Goal: Task Accomplishment & Management: Use online tool/utility

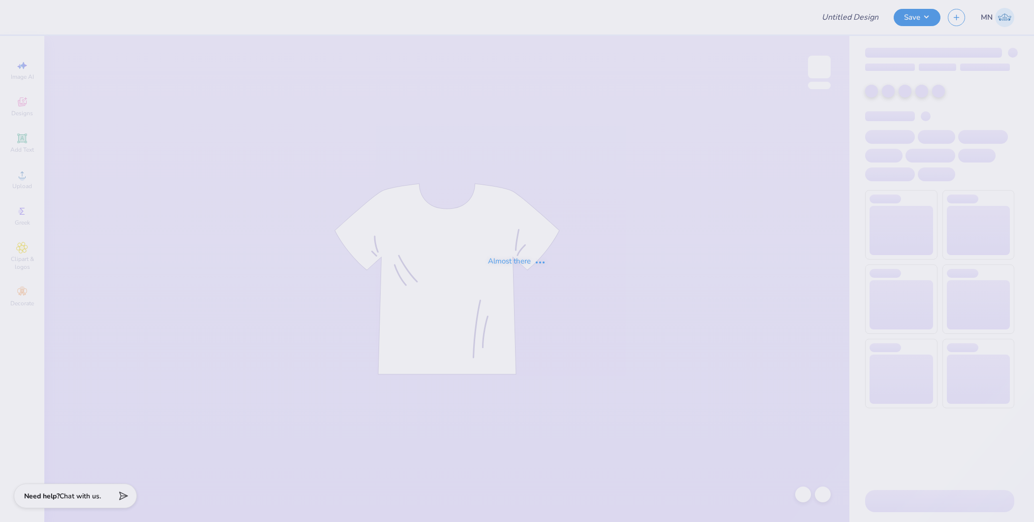
type input "AGD House Shirts"
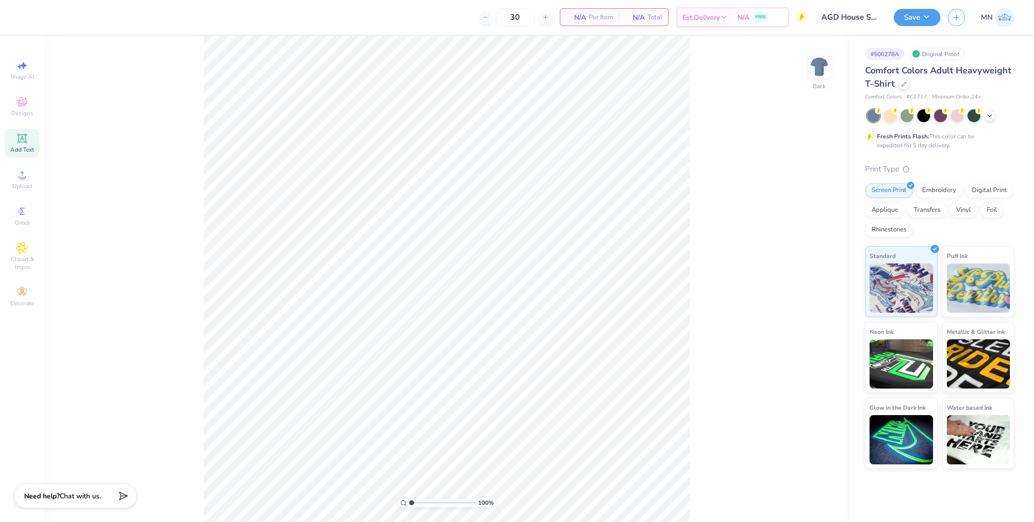
click at [26, 152] on span "Add Text" at bounding box center [22, 150] width 24 height 8
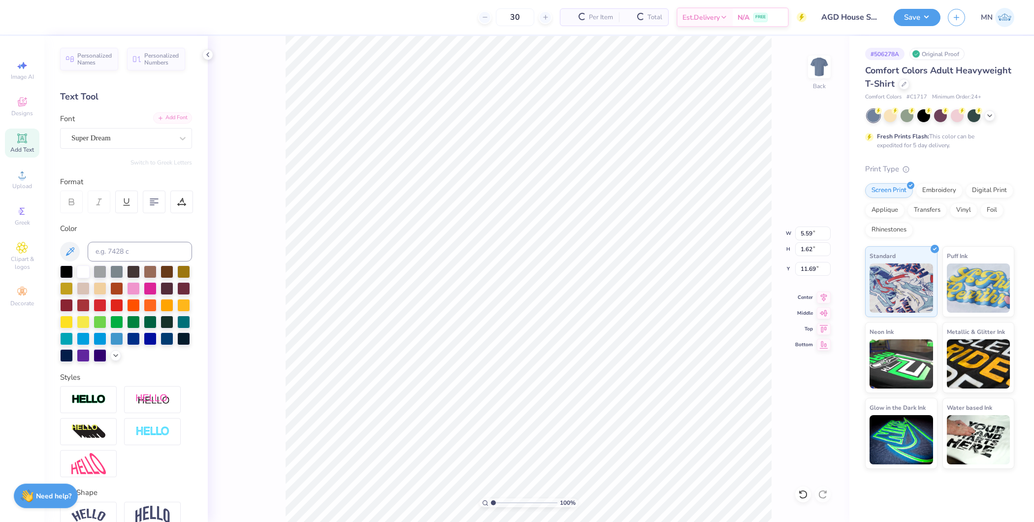
click at [159, 119] on div "Add Font" at bounding box center [172, 117] width 39 height 11
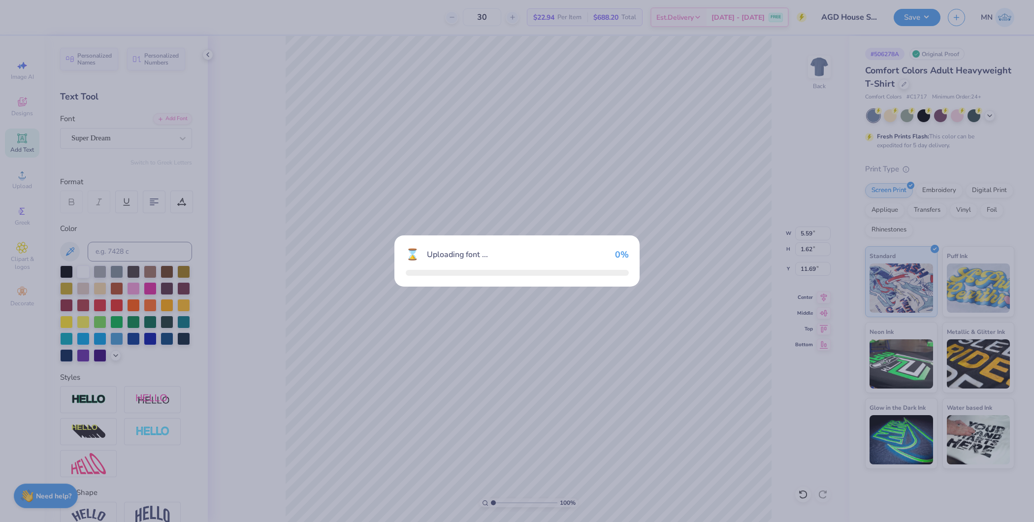
type input "6.48"
type input "1.79"
type input "11.60"
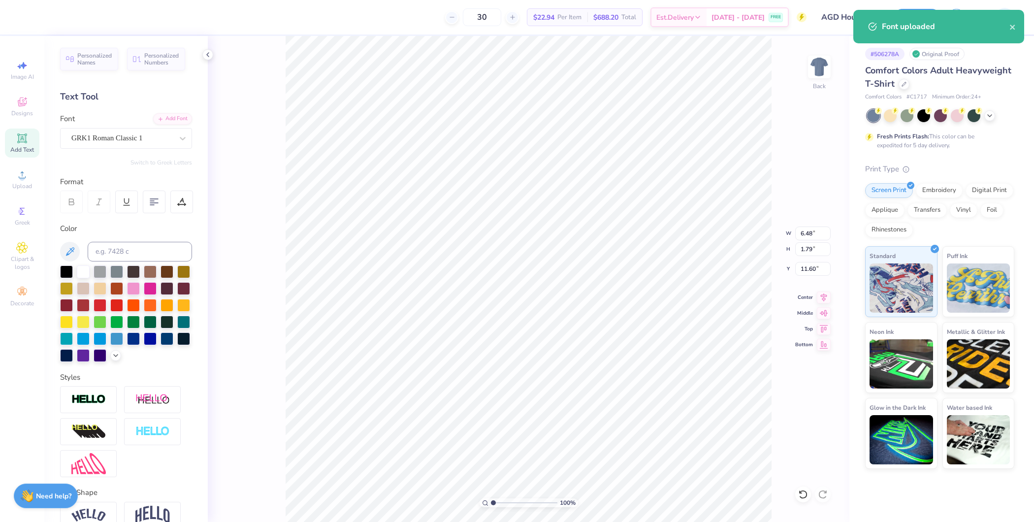
scroll to position [10, 1]
type textarea "AGD"
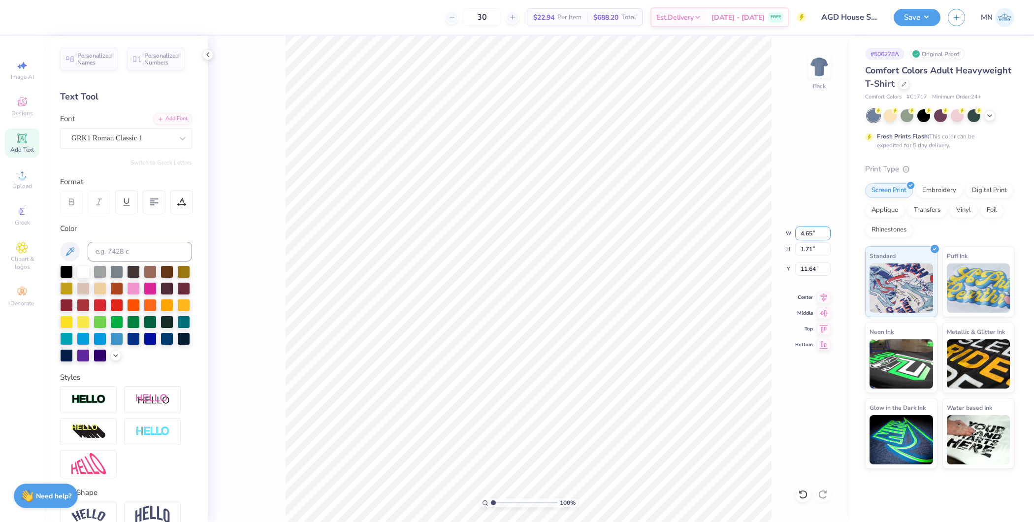
click at [811, 237] on input "4.65" at bounding box center [812, 233] width 35 height 14
type input "3.00"
type input "1.10"
click at [807, 269] on input "11.95" at bounding box center [812, 269] width 35 height 14
type input "3.00"
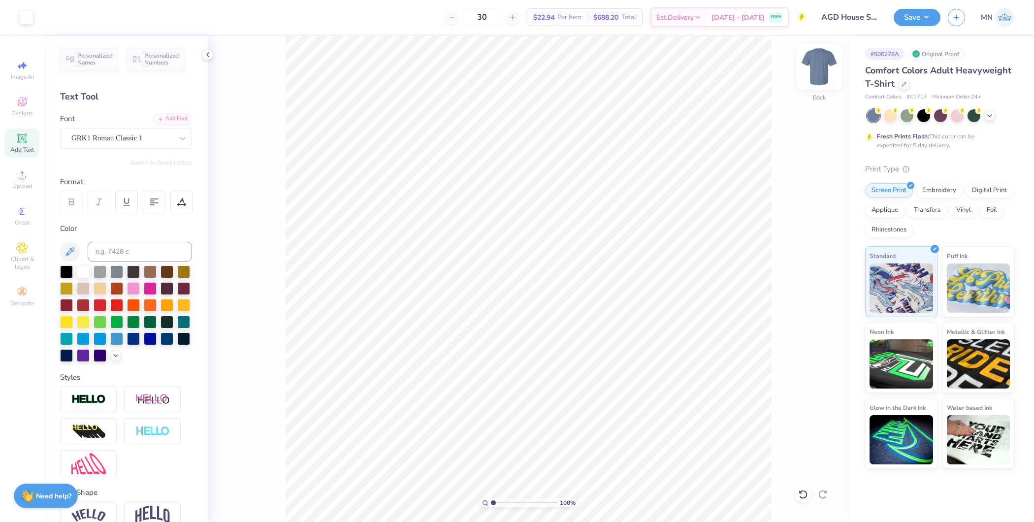
click at [814, 70] on img at bounding box center [818, 66] width 39 height 39
click at [14, 141] on div "Add Text" at bounding box center [22, 142] width 34 height 29
click at [169, 117] on div "Add Font" at bounding box center [172, 117] width 39 height 11
click at [168, 118] on div "Add Font" at bounding box center [172, 117] width 39 height 11
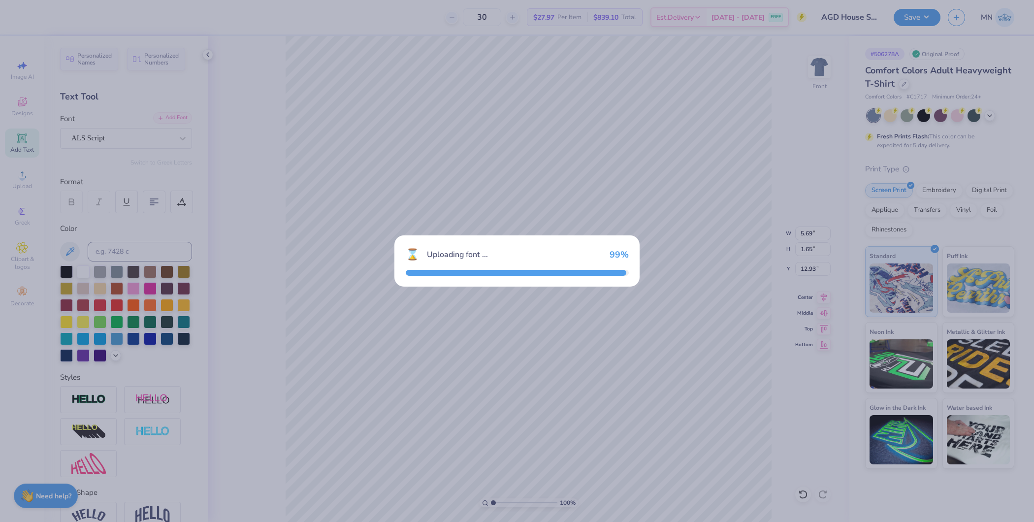
type input "8.45"
type input "1.99"
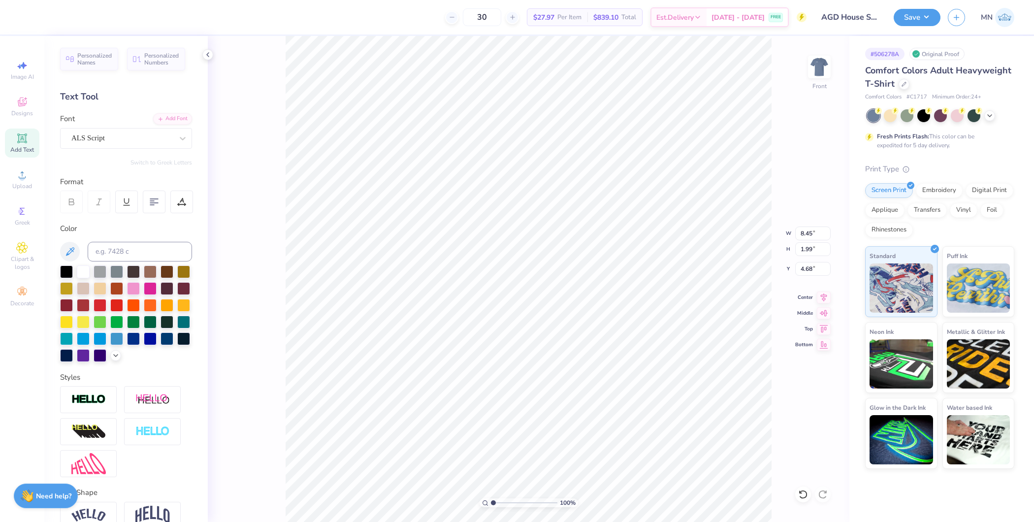
type input "2.01"
click at [22, 175] on icon at bounding box center [22, 174] width 7 height 7
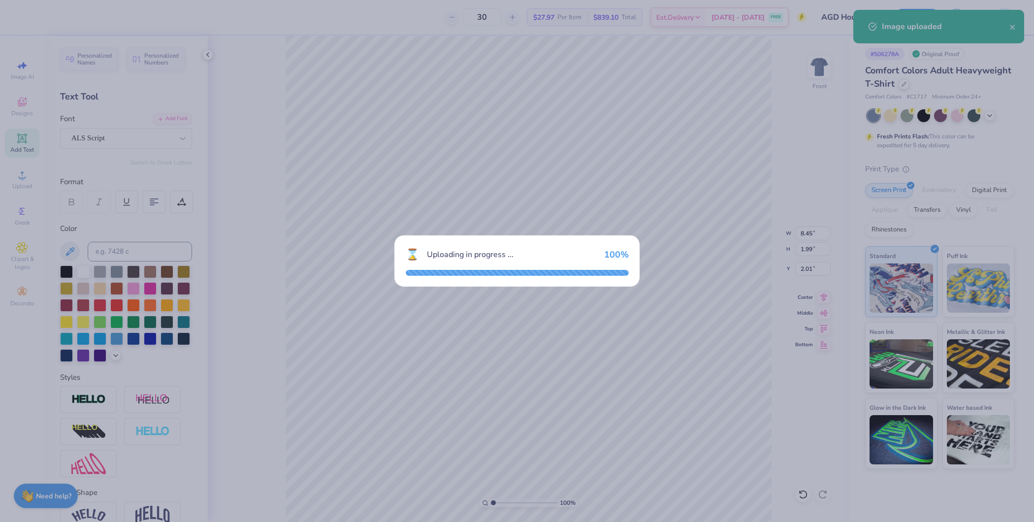
type input "14.53"
type input "13.40"
type input "7.05"
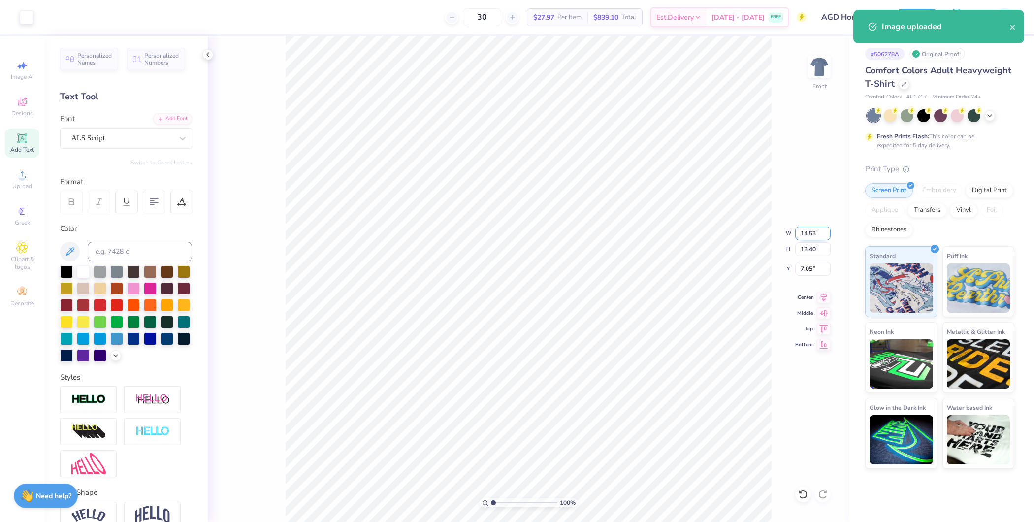
click at [812, 238] on input "14.53" at bounding box center [812, 233] width 35 height 14
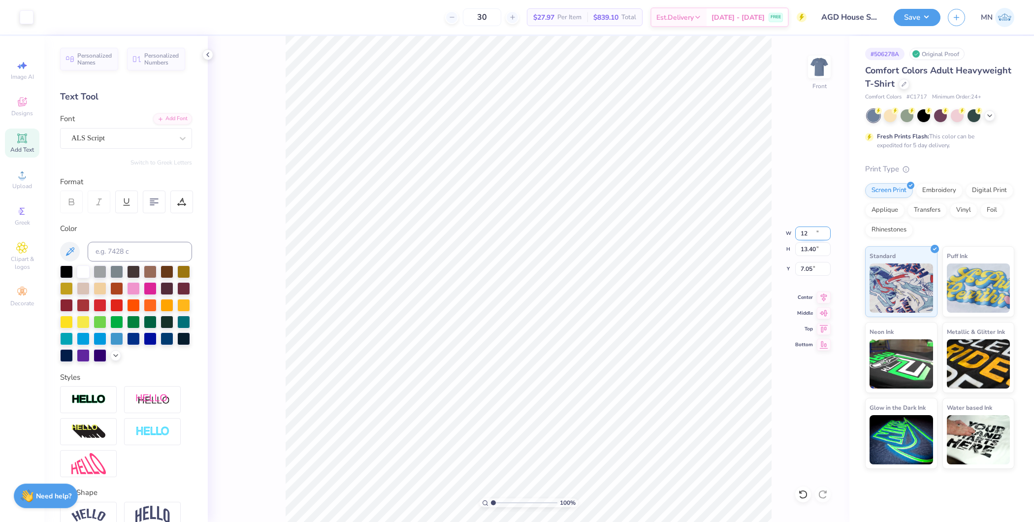
type input "12.00"
type input "11.07"
type input "8.22"
click at [810, 237] on input "12.00" at bounding box center [812, 233] width 35 height 14
type input "11.00"
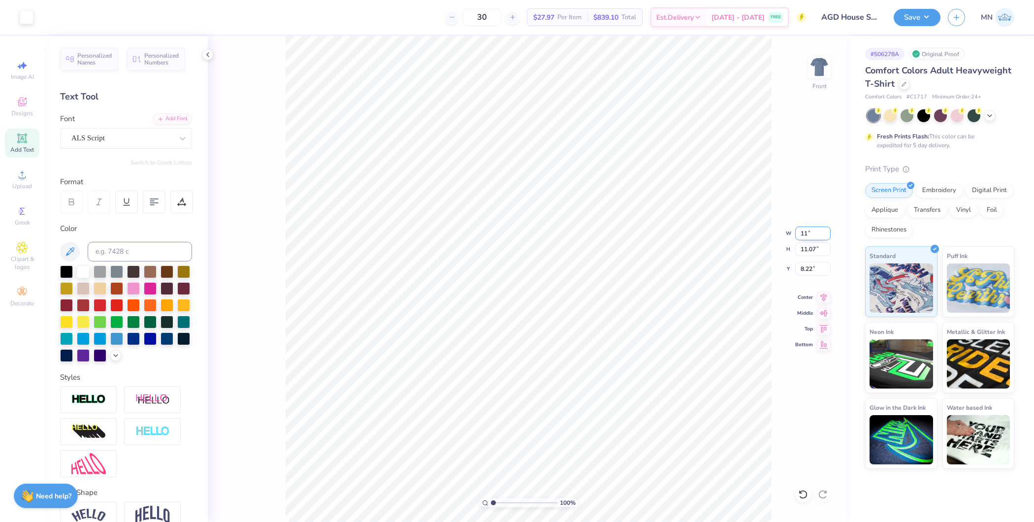
type input "10.14"
type input "8.68"
type input "4.71"
type input "8.45"
type input "1.99"
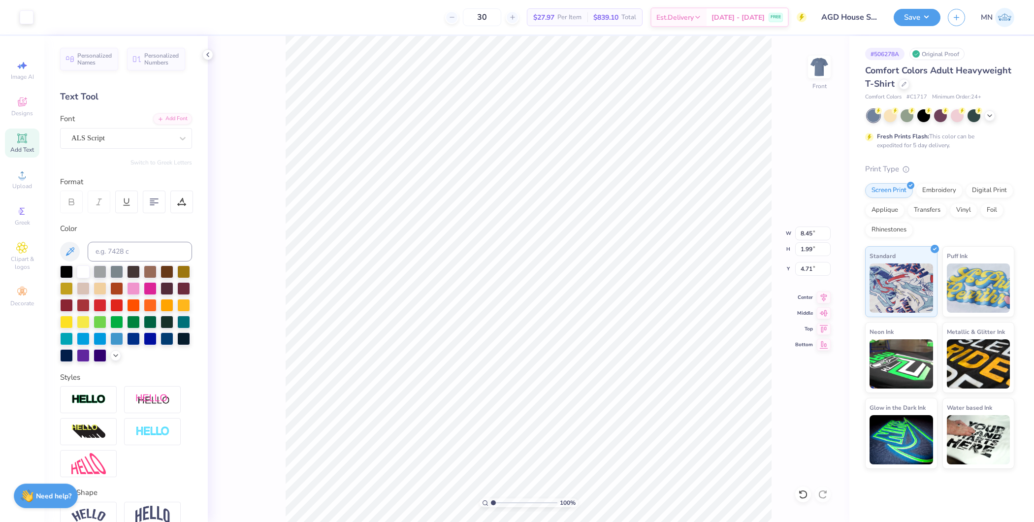
type input "2.01"
type textarea "Alpha Gamma Delta"
type input "6.18"
type input "0.77"
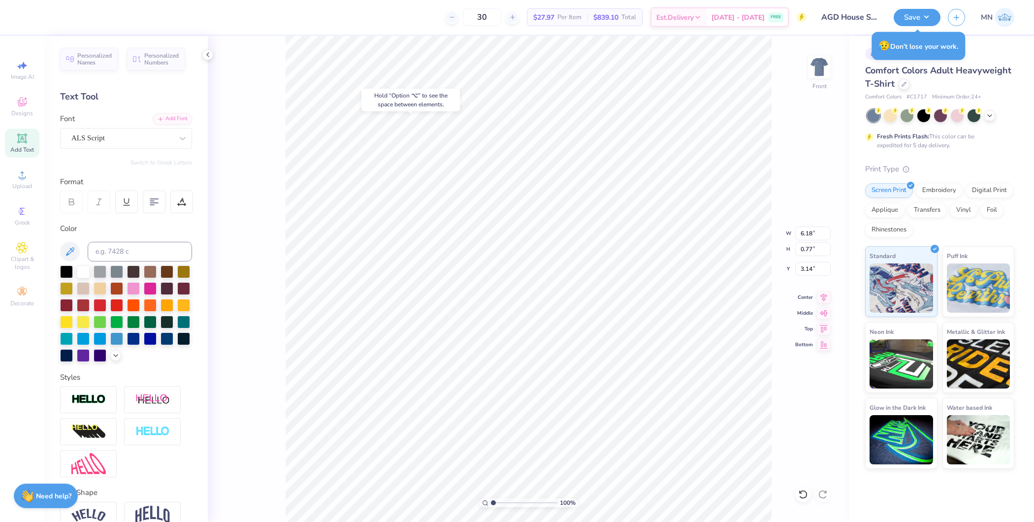
type input "3.94"
type input "7.95"
type input "0.99"
type input "15.09"
click at [544, 359] on li "Group" at bounding box center [554, 362] width 77 height 19
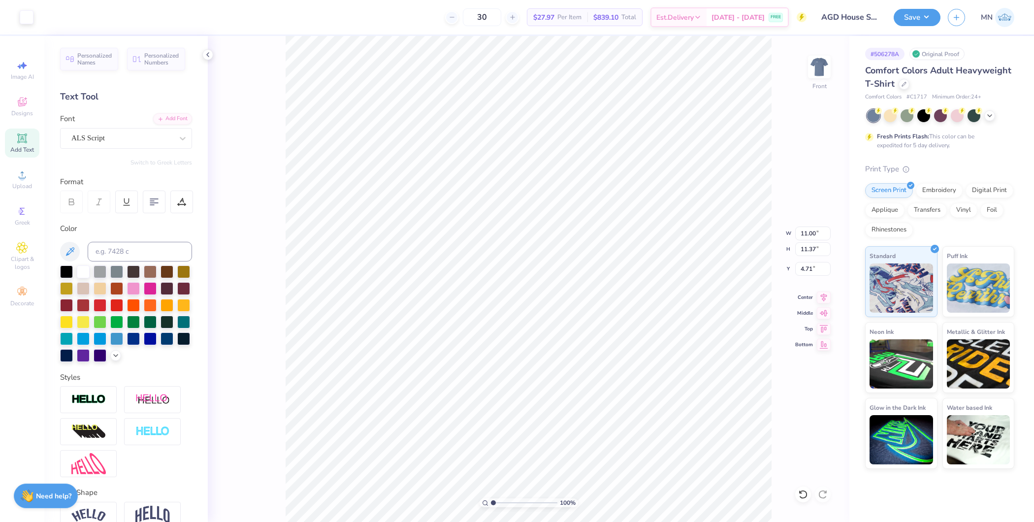
type input "4.70"
click at [808, 251] on input "11.37" at bounding box center [812, 249] width 35 height 14
type input "12"
type input "11.61"
type input "12.00"
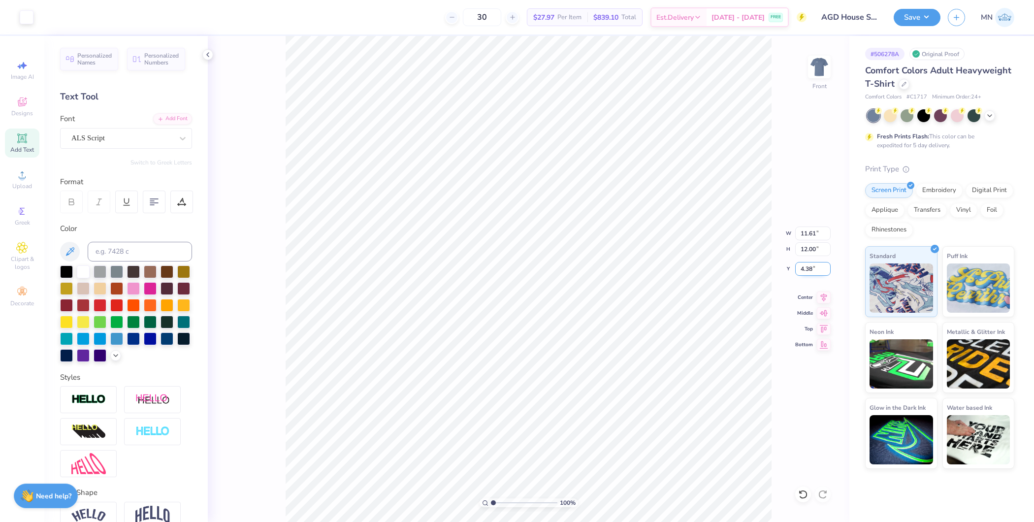
click at [806, 267] on input "4.38" at bounding box center [812, 269] width 35 height 14
type input "3.00"
drag, startPoint x: 913, startPoint y: 15, endPoint x: 916, endPoint y: 21, distance: 6.4
click at [913, 15] on button "Save" at bounding box center [916, 15] width 47 height 17
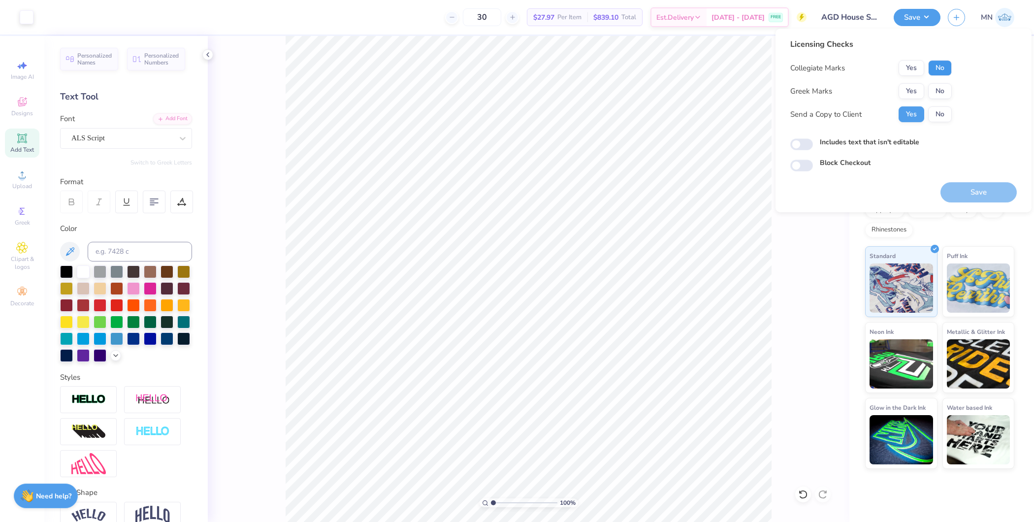
click at [945, 64] on button "No" at bounding box center [940, 68] width 24 height 16
click at [916, 83] on button "Yes" at bounding box center [911, 91] width 26 height 16
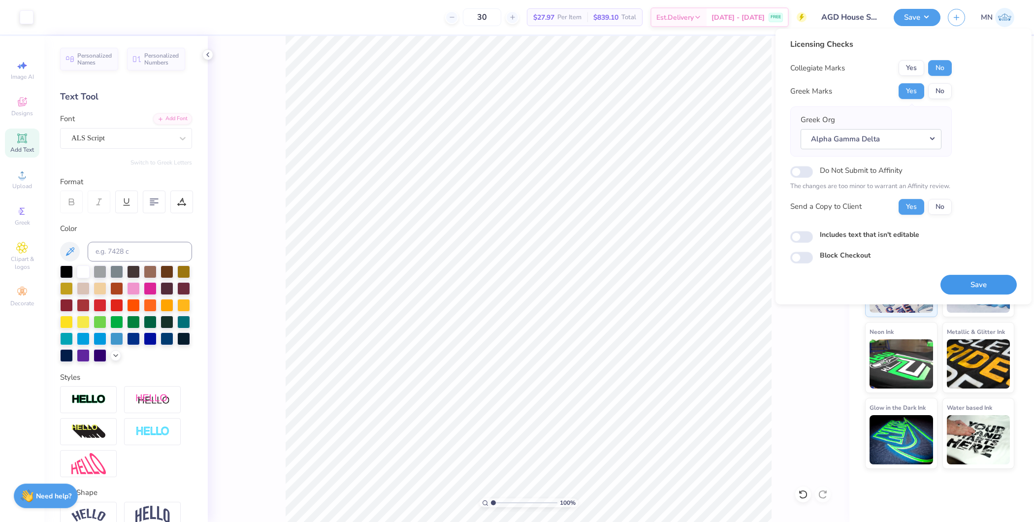
click at [978, 278] on button "Save" at bounding box center [978, 285] width 76 height 20
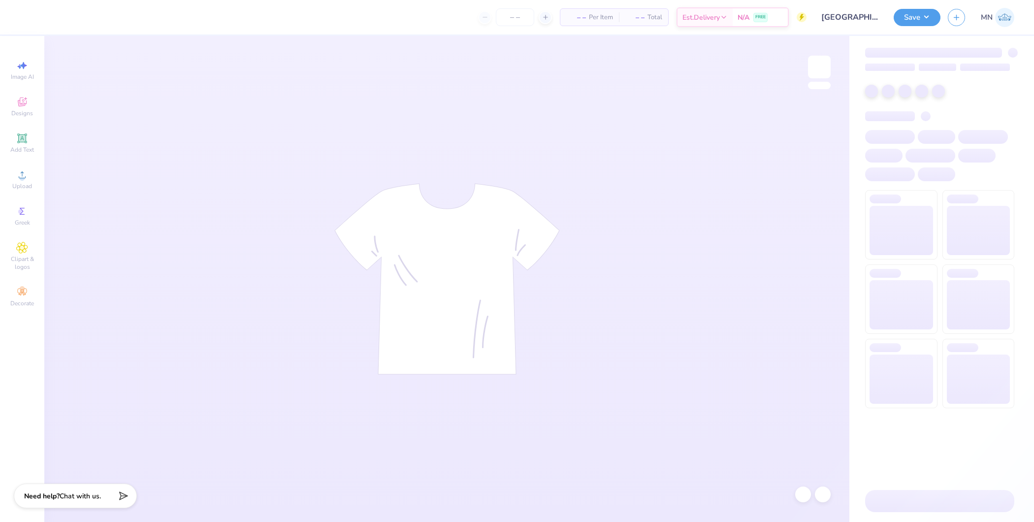
type input "brentwood high school : Catherine Gardner"
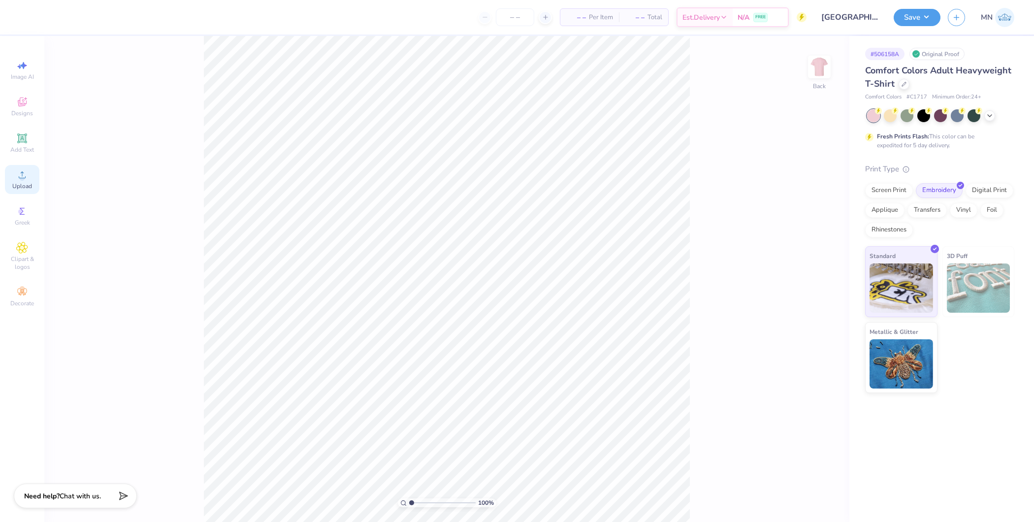
click at [9, 179] on div "Upload" at bounding box center [22, 179] width 34 height 29
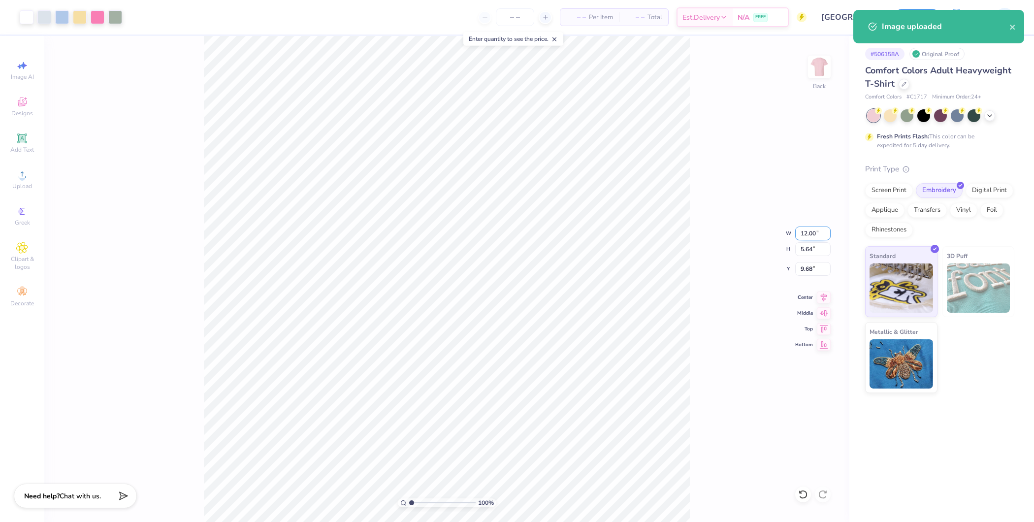
click at [809, 234] on input "12.00" at bounding box center [812, 233] width 35 height 14
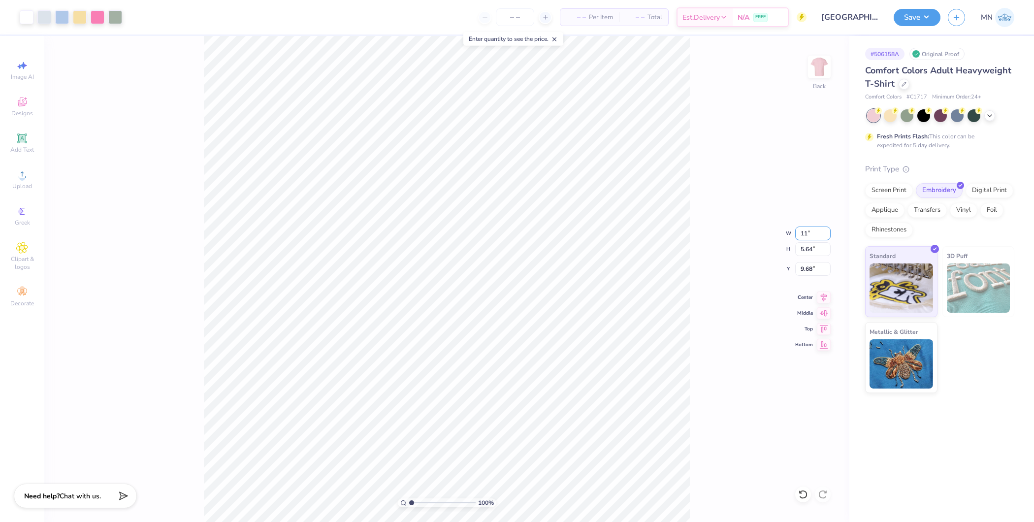
type input "11.00"
type input "5.17"
click at [811, 269] on input "9.92" at bounding box center [812, 269] width 35 height 14
type input "3.00"
click at [30, 135] on div "Add Text" at bounding box center [22, 142] width 34 height 29
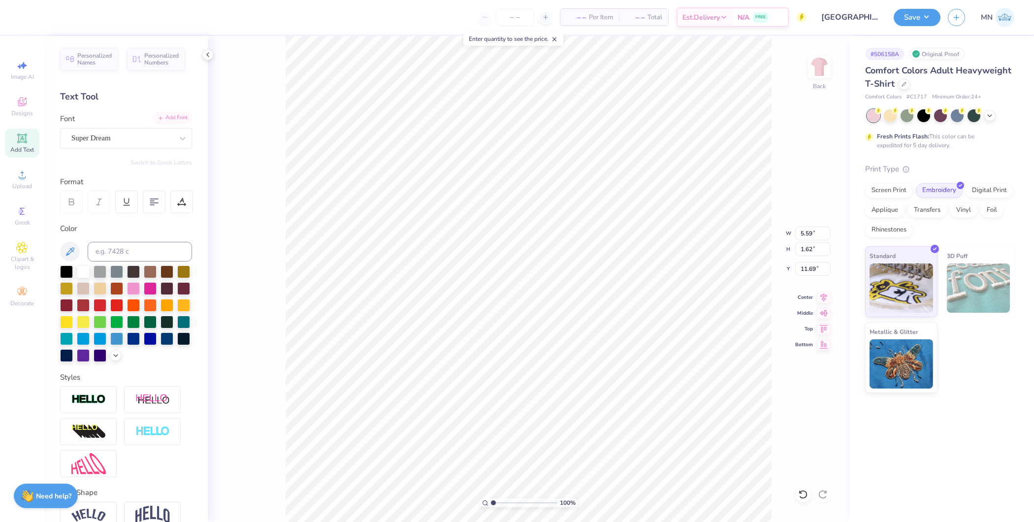
click at [168, 114] on div "Add Font" at bounding box center [172, 117] width 39 height 11
click at [159, 121] on div "Add Font" at bounding box center [172, 117] width 39 height 11
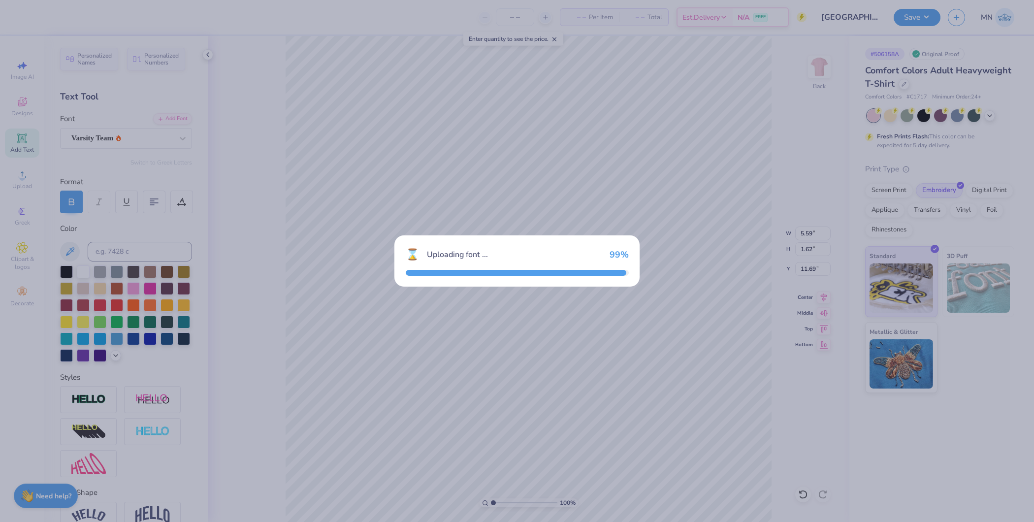
type input "5.55"
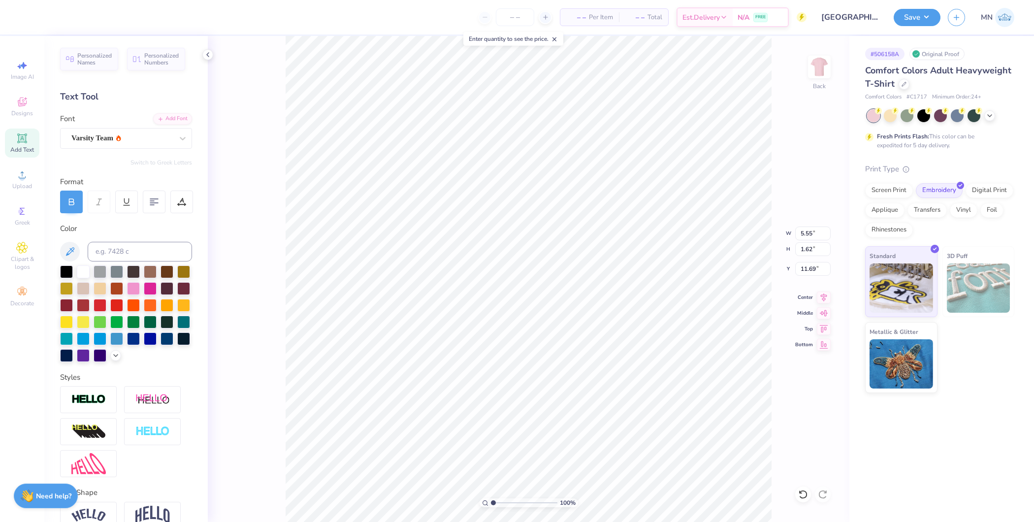
type textarea "rush week"
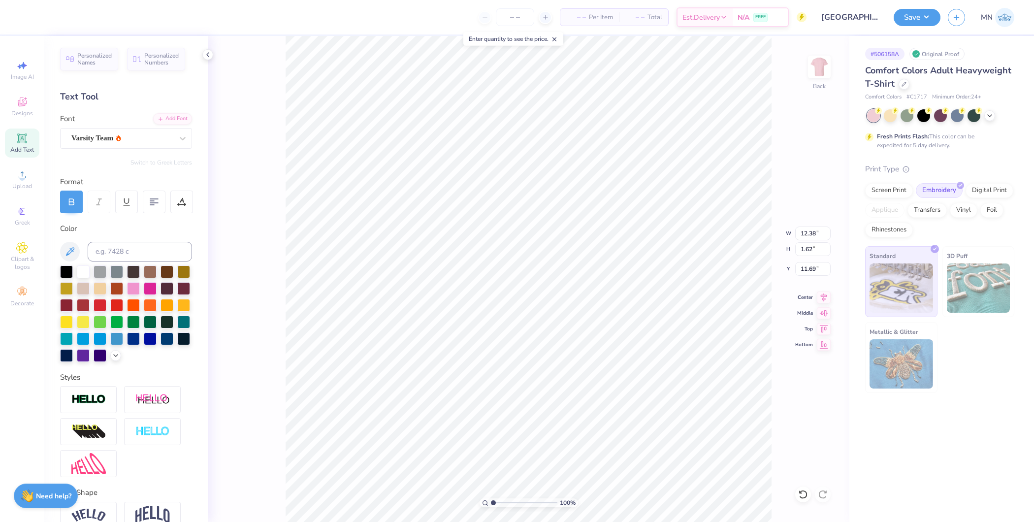
type input "6.04"
type input "0.79"
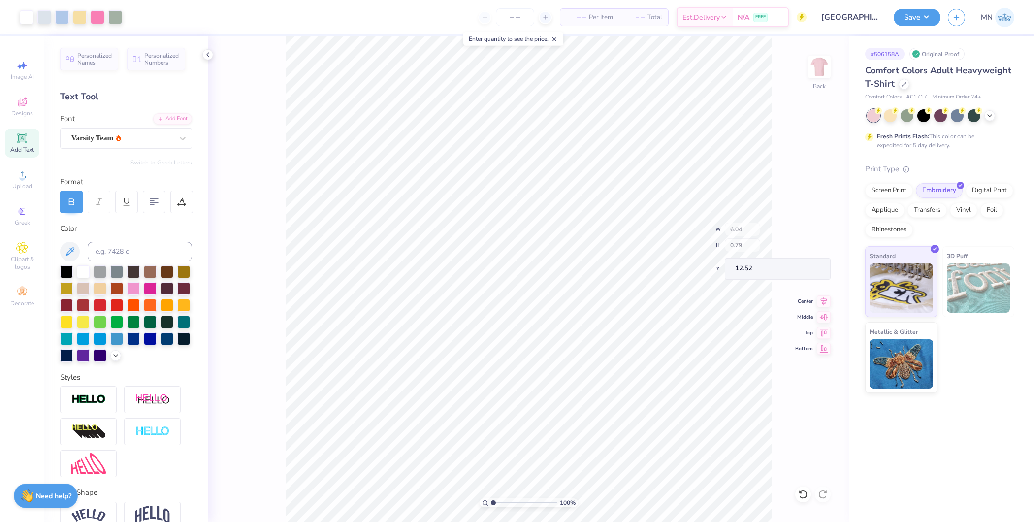
type input "8.17"
click at [137, 243] on input at bounding box center [140, 252] width 104 height 20
type input "211"
click at [532, 355] on li "Group" at bounding box center [546, 360] width 77 height 19
drag, startPoint x: 918, startPoint y: 21, endPoint x: 919, endPoint y: 28, distance: 7.0
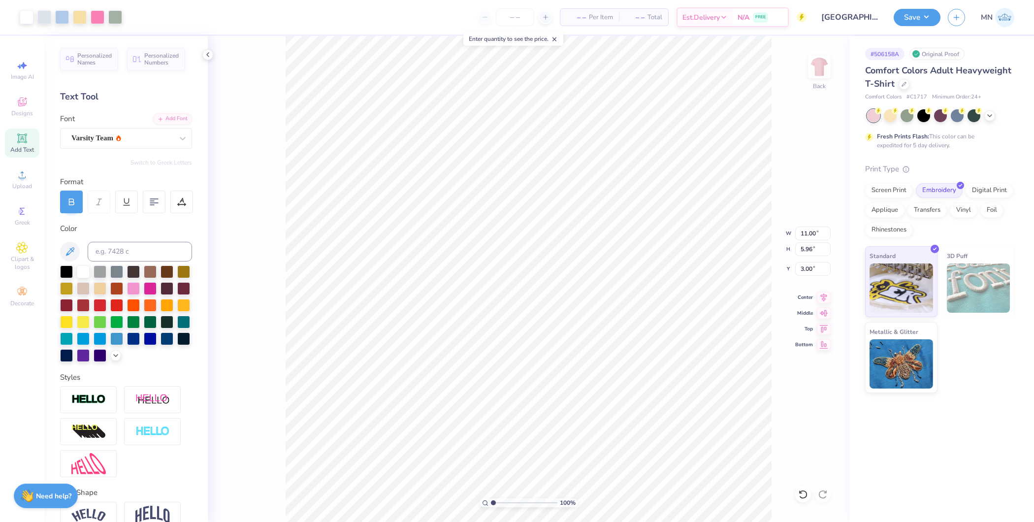
click at [826, 20] on button "Save" at bounding box center [916, 17] width 47 height 17
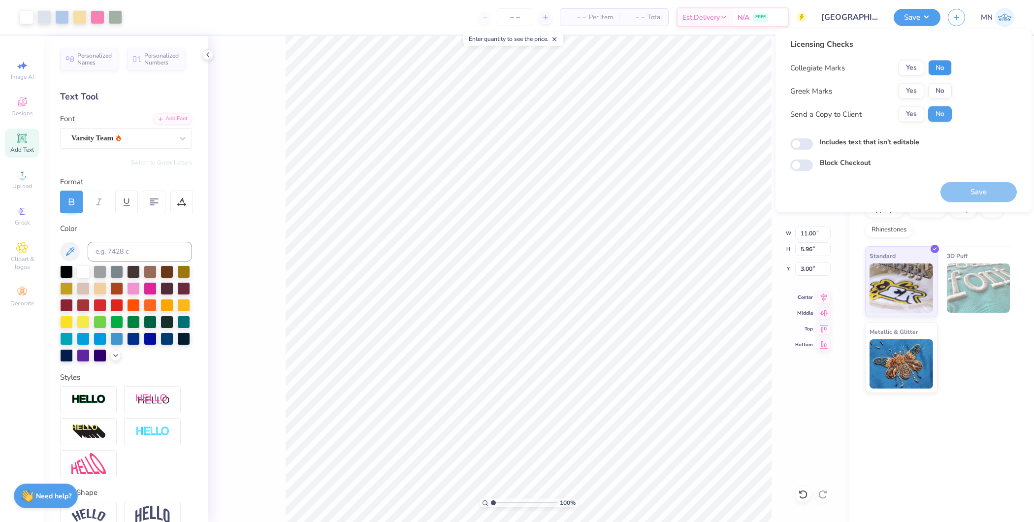
click at [826, 67] on button "No" at bounding box center [940, 68] width 24 height 16
click at [826, 92] on button "No" at bounding box center [940, 91] width 24 height 16
click at [826, 175] on div "Save" at bounding box center [978, 186] width 76 height 31
click at [826, 185] on button "Save" at bounding box center [978, 192] width 76 height 20
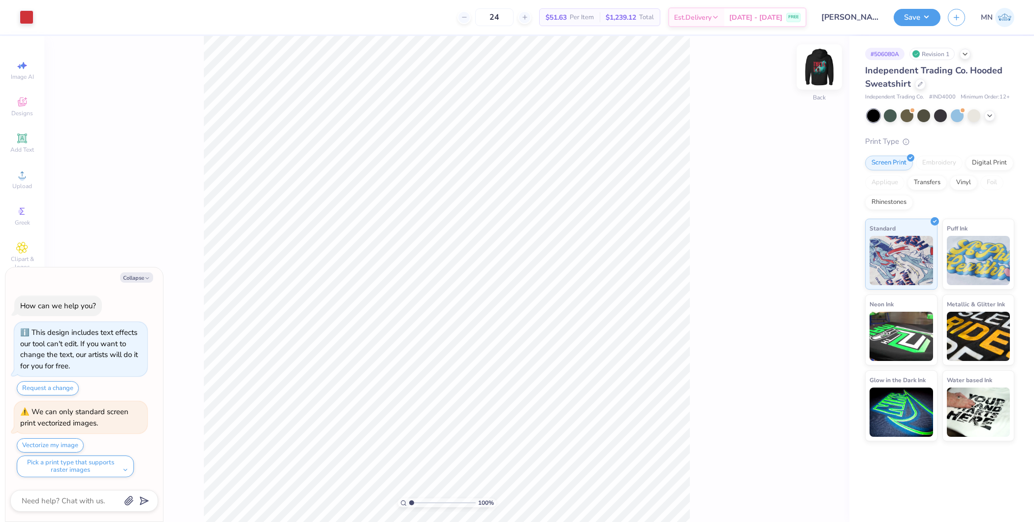
click at [817, 63] on img at bounding box center [818, 66] width 39 height 39
click at [16, 153] on span "Add Text" at bounding box center [22, 150] width 24 height 8
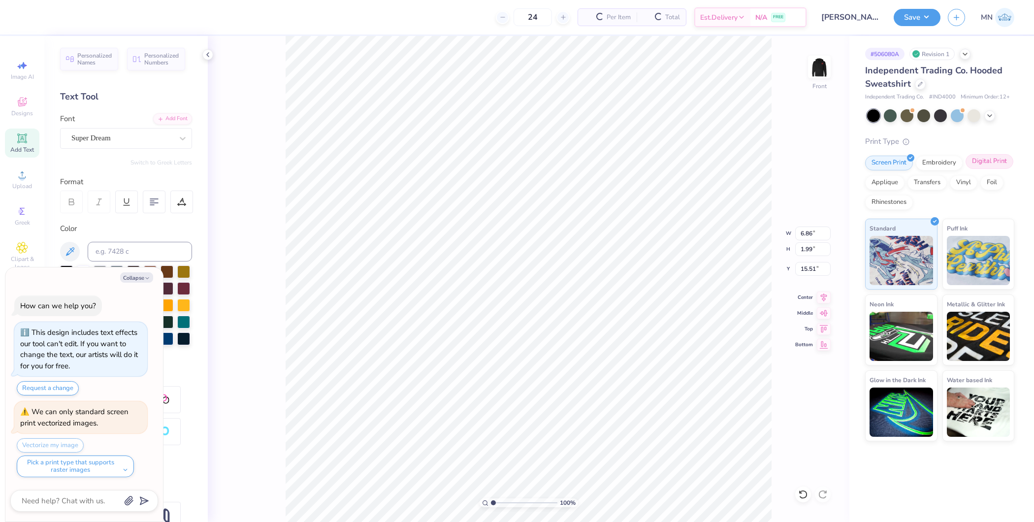
click at [826, 164] on div "Digital Print" at bounding box center [989, 161] width 48 height 15
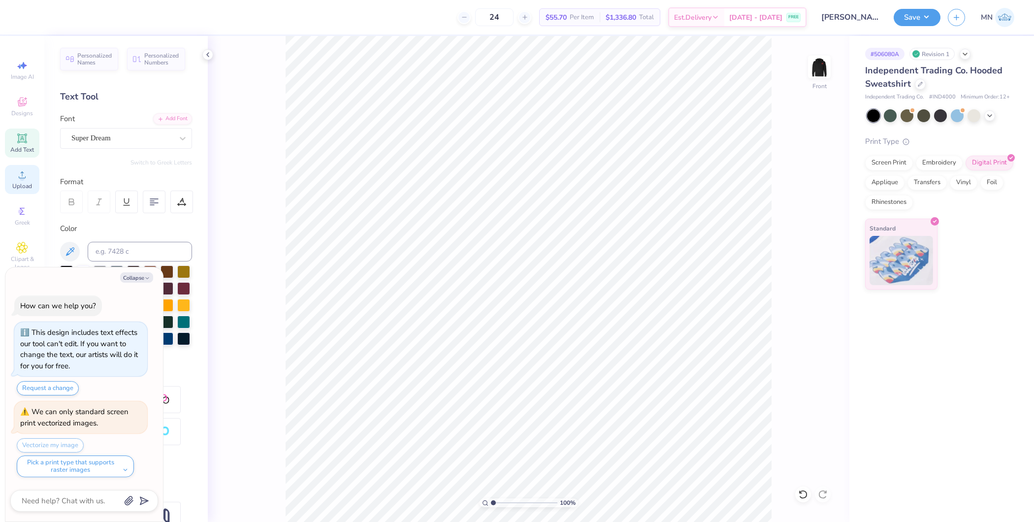
click at [11, 179] on div "Upload" at bounding box center [22, 179] width 34 height 29
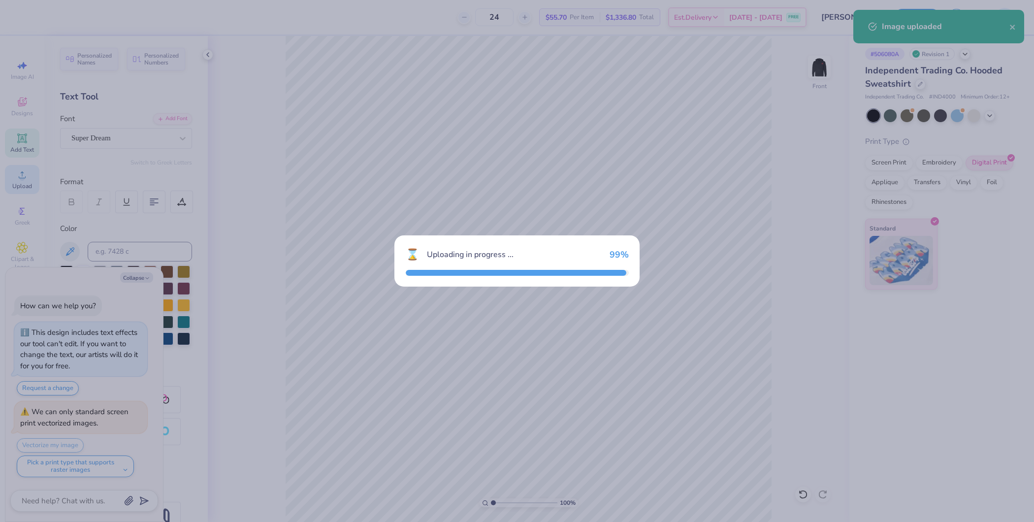
type textarea "x"
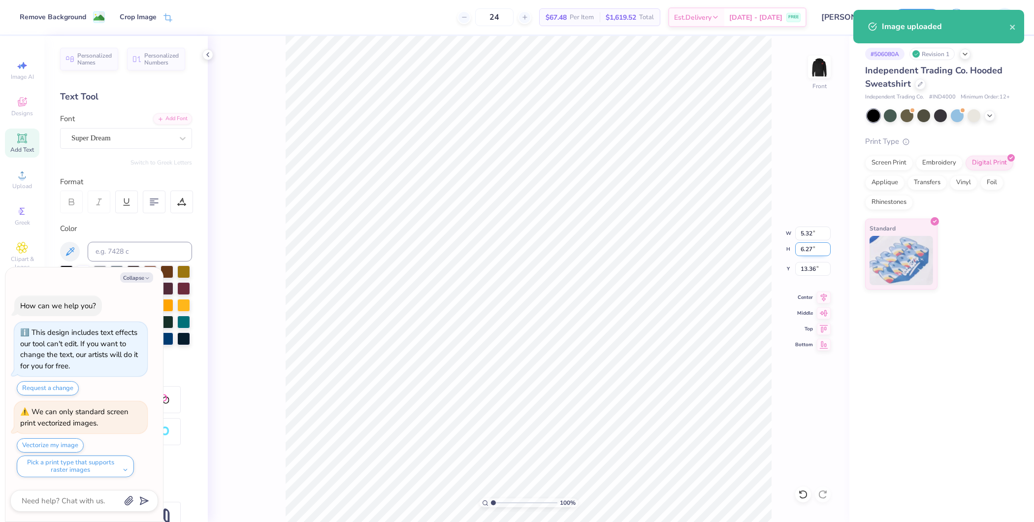
click at [806, 246] on input "6.27" at bounding box center [812, 249] width 35 height 14
type input "15"
type textarea "x"
type input "12.72"
type input "15.00"
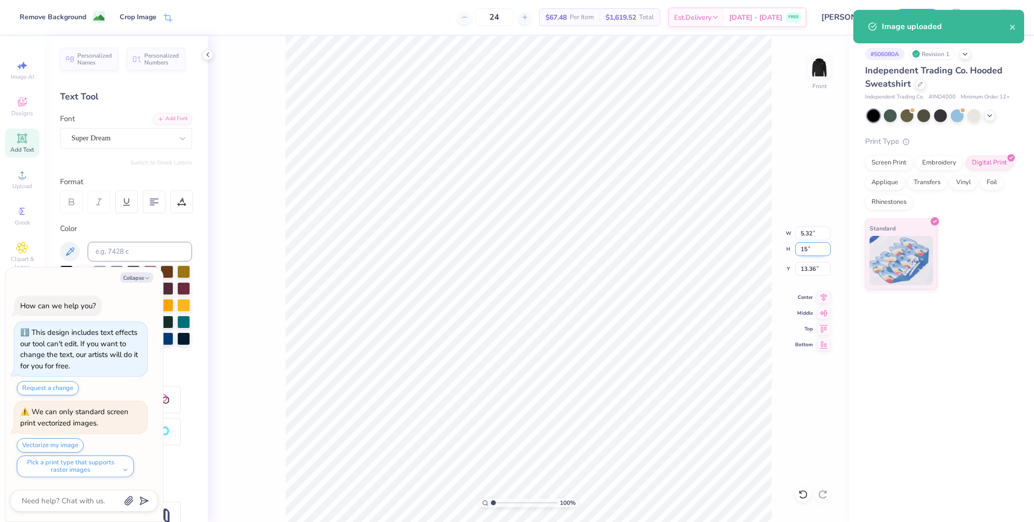
type input "9.00"
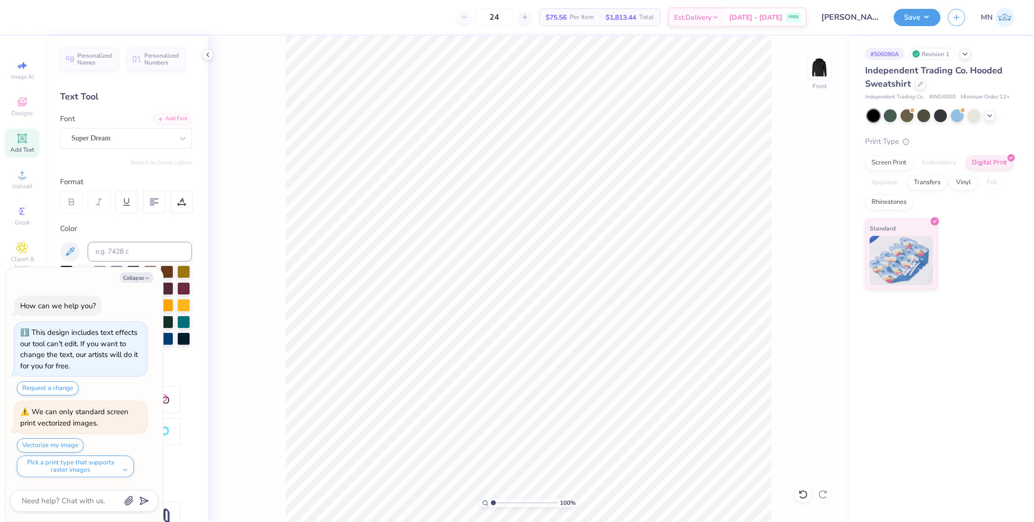
type textarea "x"
click at [811, 253] on input "15.00" at bounding box center [812, 249] width 35 height 14
type input "13"
type textarea "x"
type input "11.03"
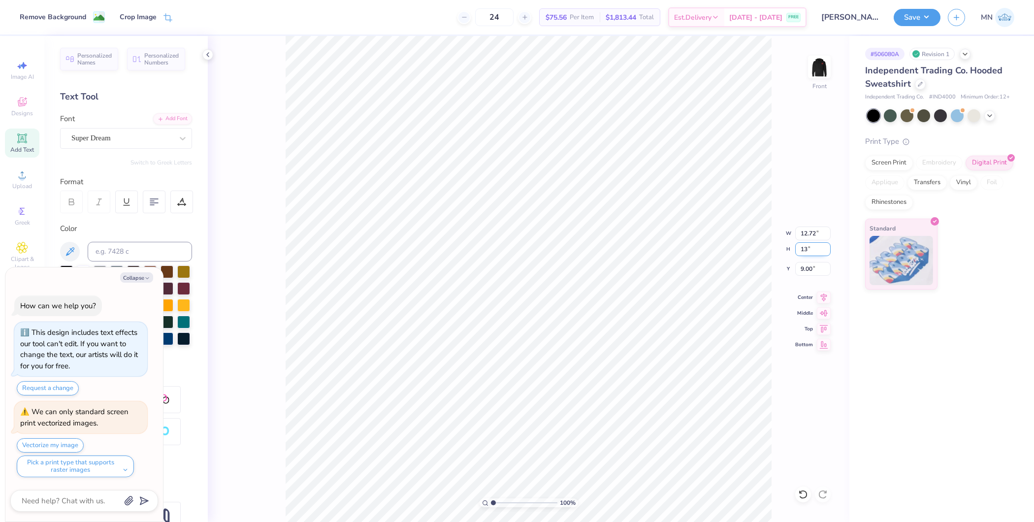
type input "13.00"
type input "10.00"
type input "14"
type textarea "x"
type input "11.87"
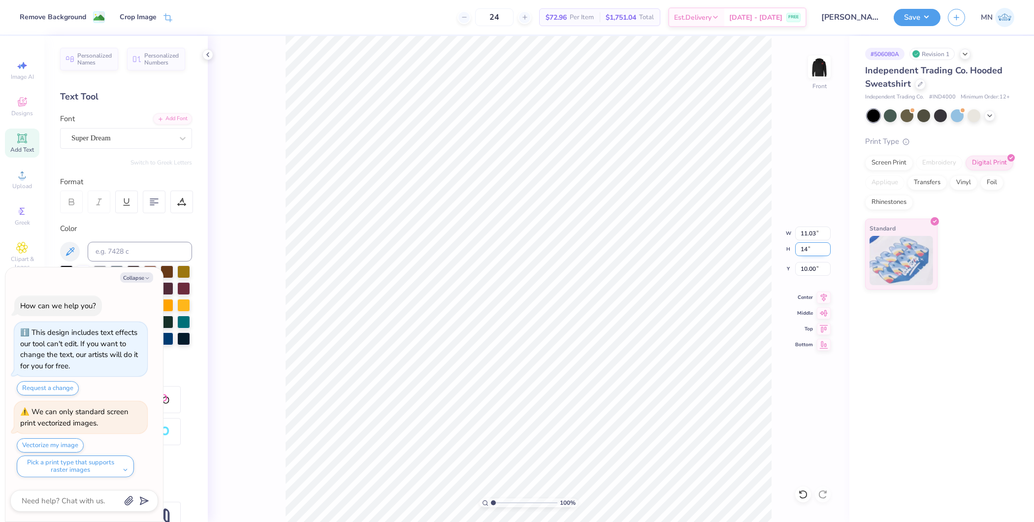
type input "14.00"
click at [814, 269] on input "9.50" at bounding box center [812, 269] width 35 height 14
type input "6"
type textarea "x"
type input "6.00"
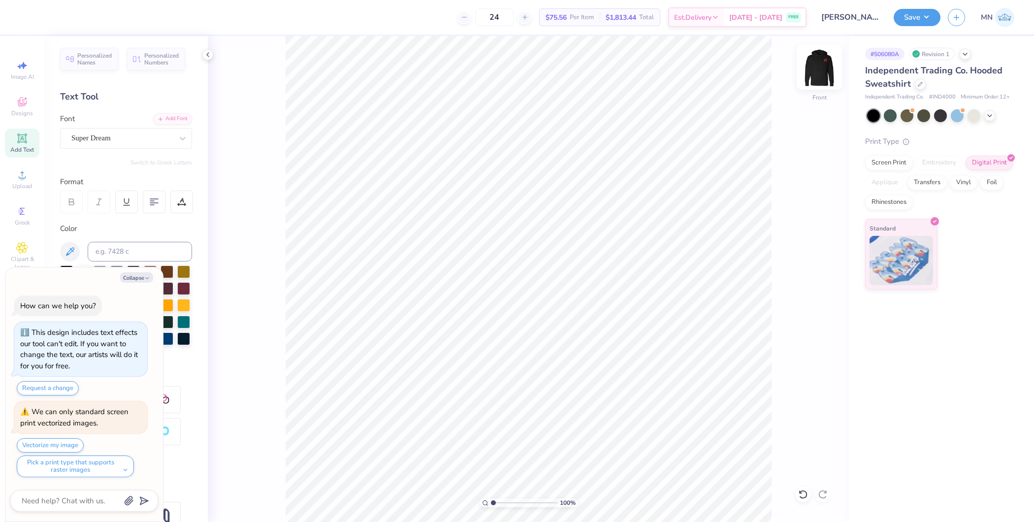
click at [819, 71] on img at bounding box center [818, 66] width 39 height 39
type textarea "x"
